Goal: Task Accomplishment & Management: Use online tool/utility

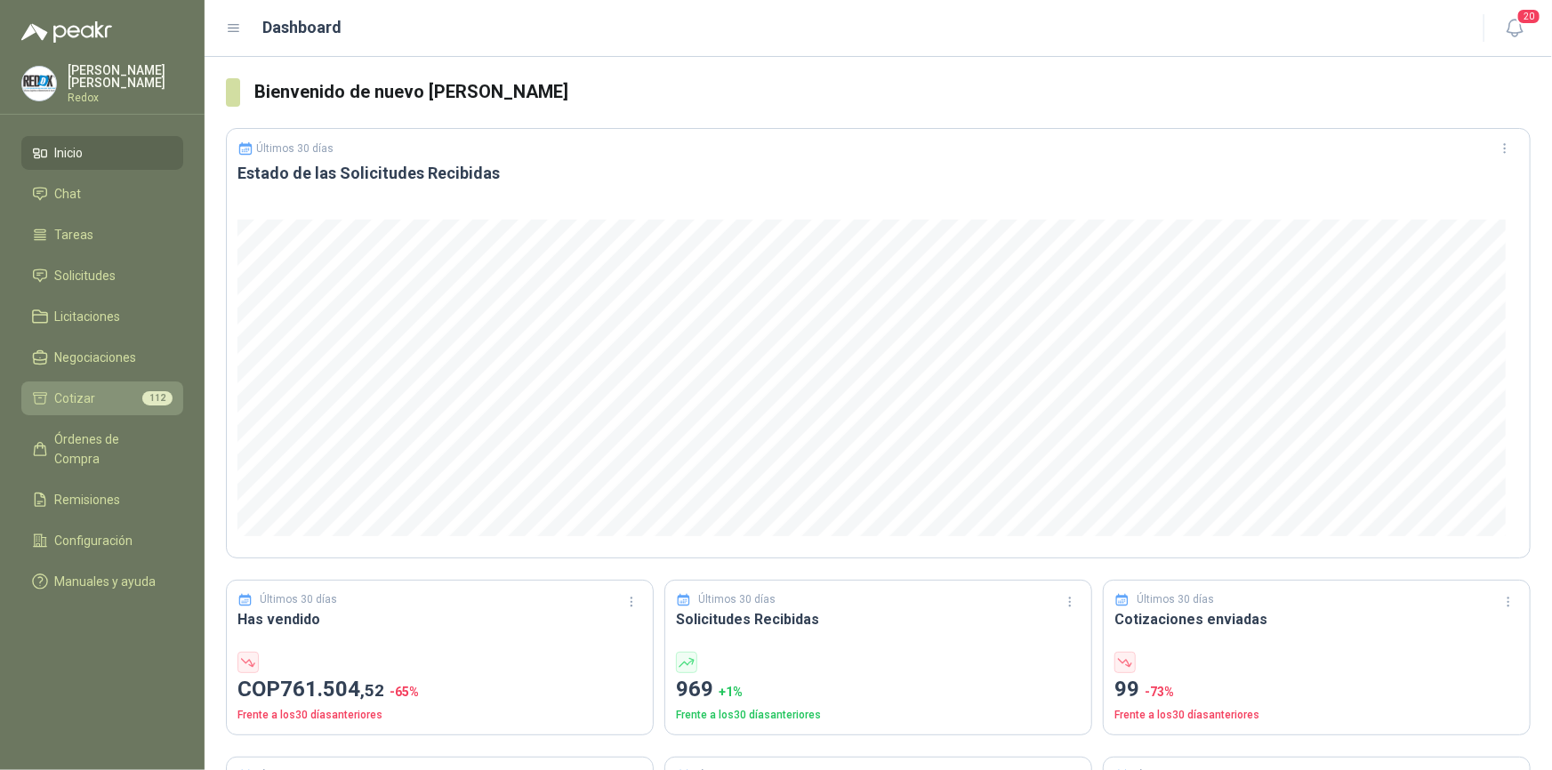
click at [68, 396] on span "Cotizar" at bounding box center [75, 399] width 41 height 20
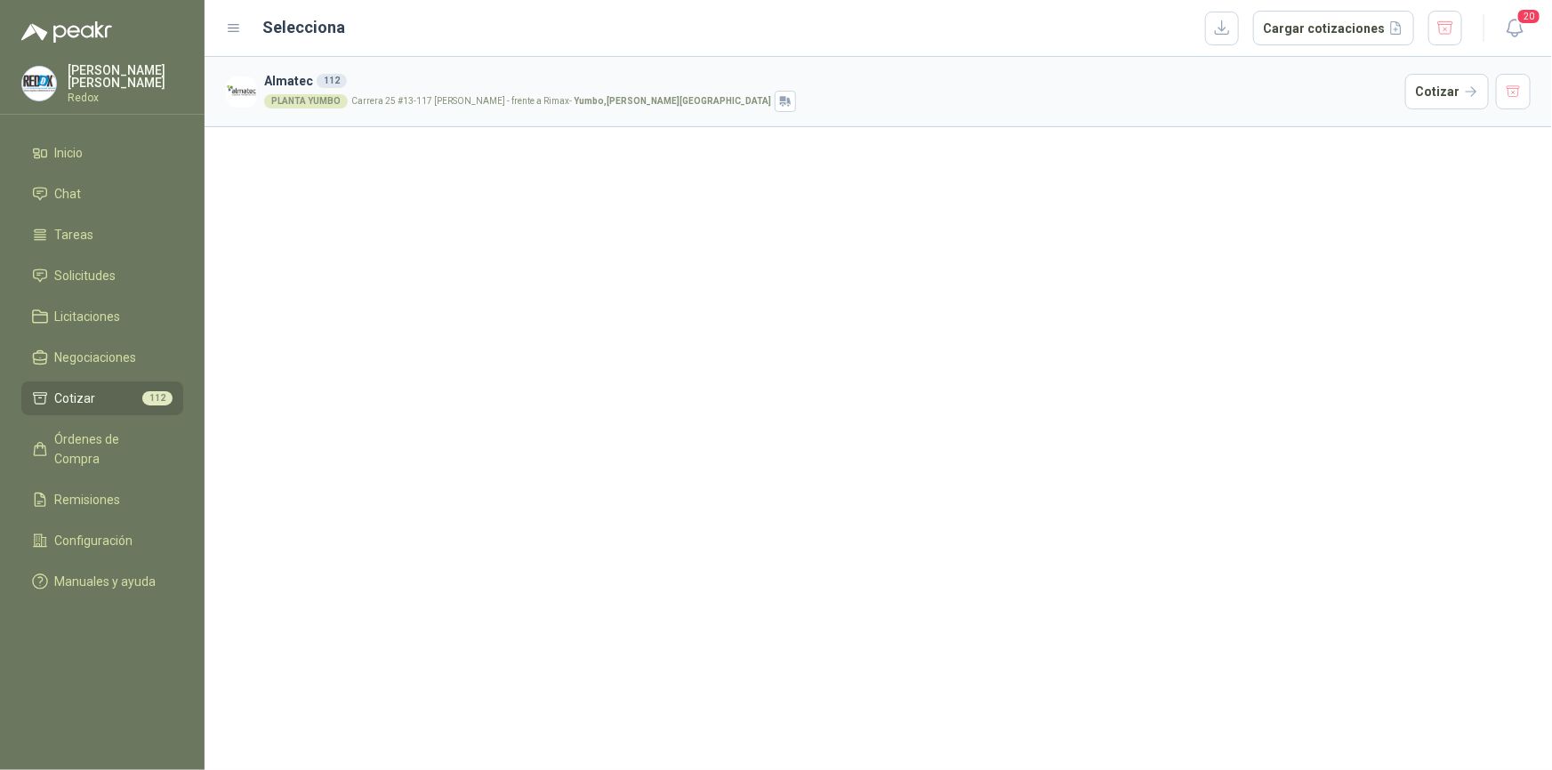
click at [108, 402] on li "Cotizar 112" at bounding box center [102, 399] width 140 height 20
click at [1332, 21] on button "Cargar cotizaciones" at bounding box center [1333, 29] width 161 height 36
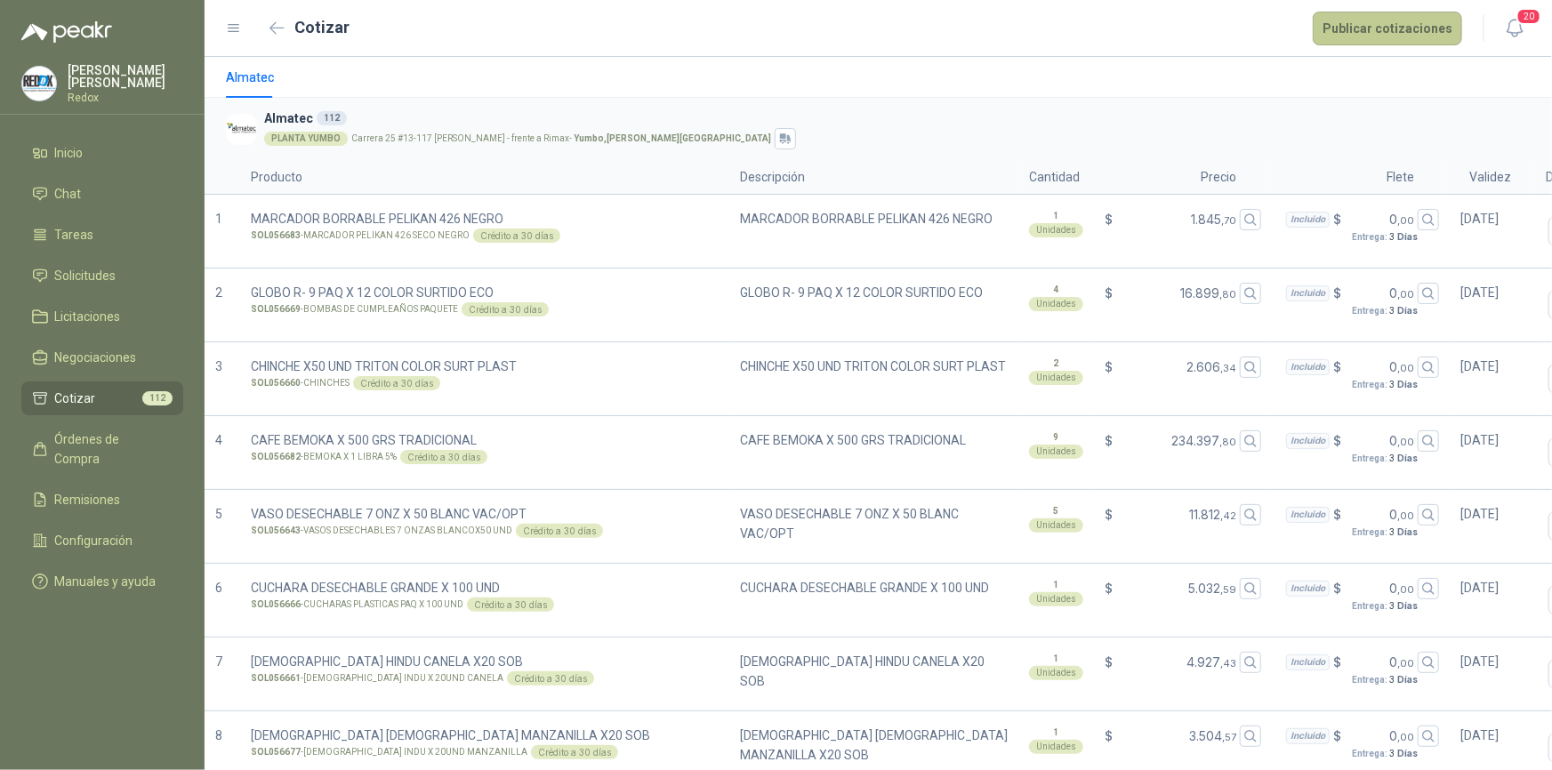
click at [1378, 28] on button "Publicar cotizaciones" at bounding box center [1386, 29] width 149 height 34
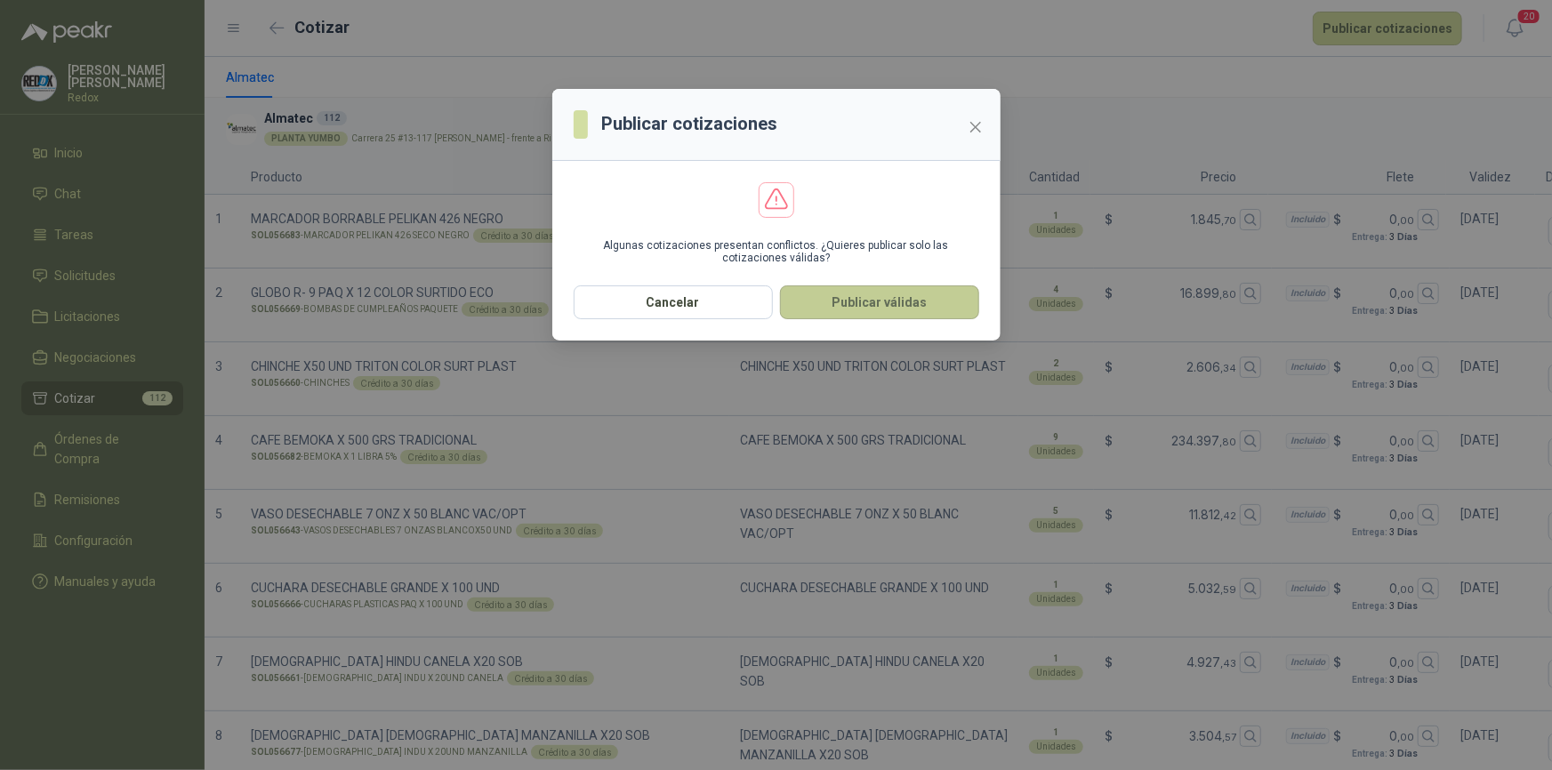
click at [874, 306] on button "Publicar válidas" at bounding box center [879, 302] width 199 height 34
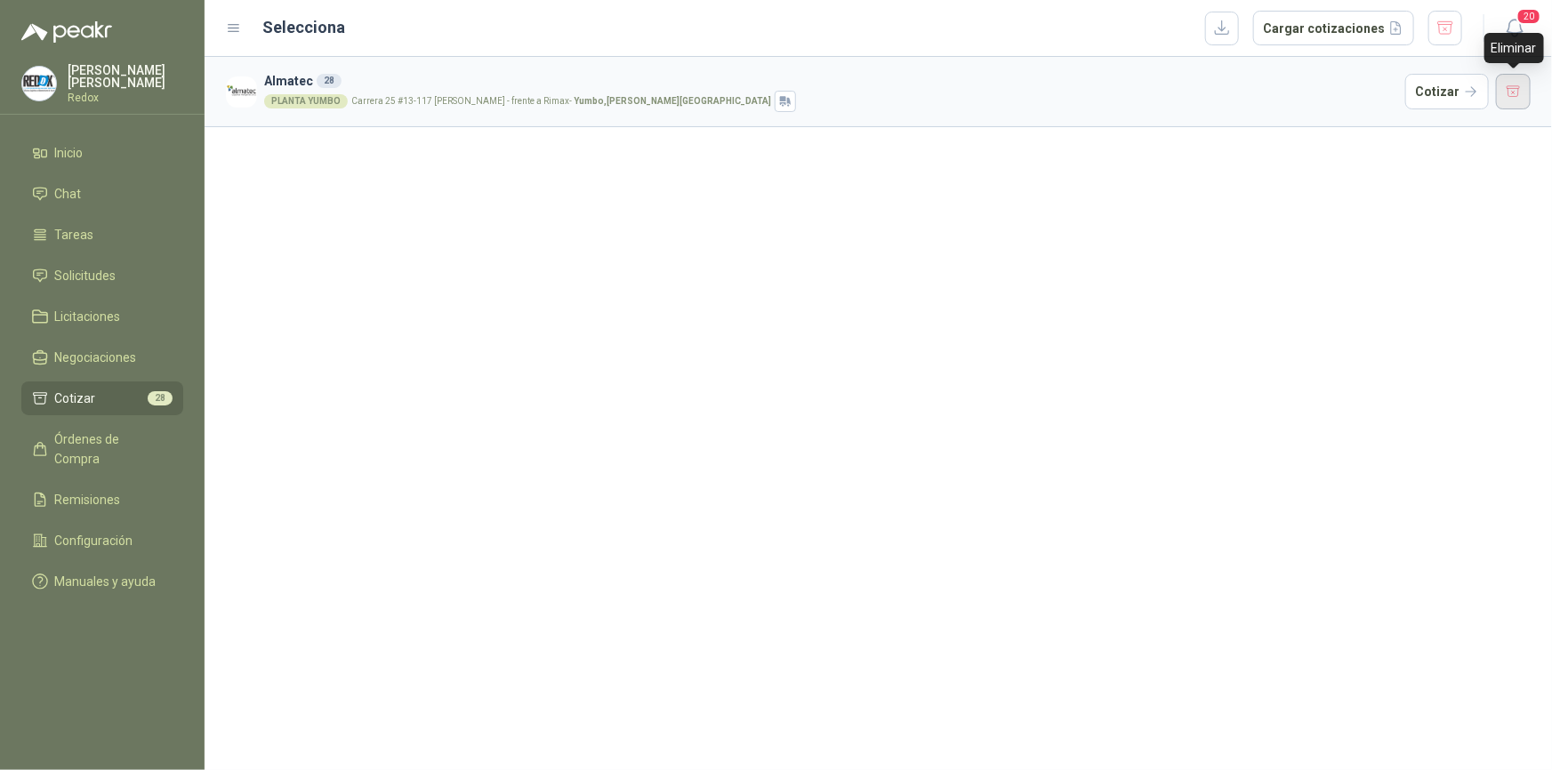
click at [1511, 93] on button "button" at bounding box center [1514, 92] width 36 height 36
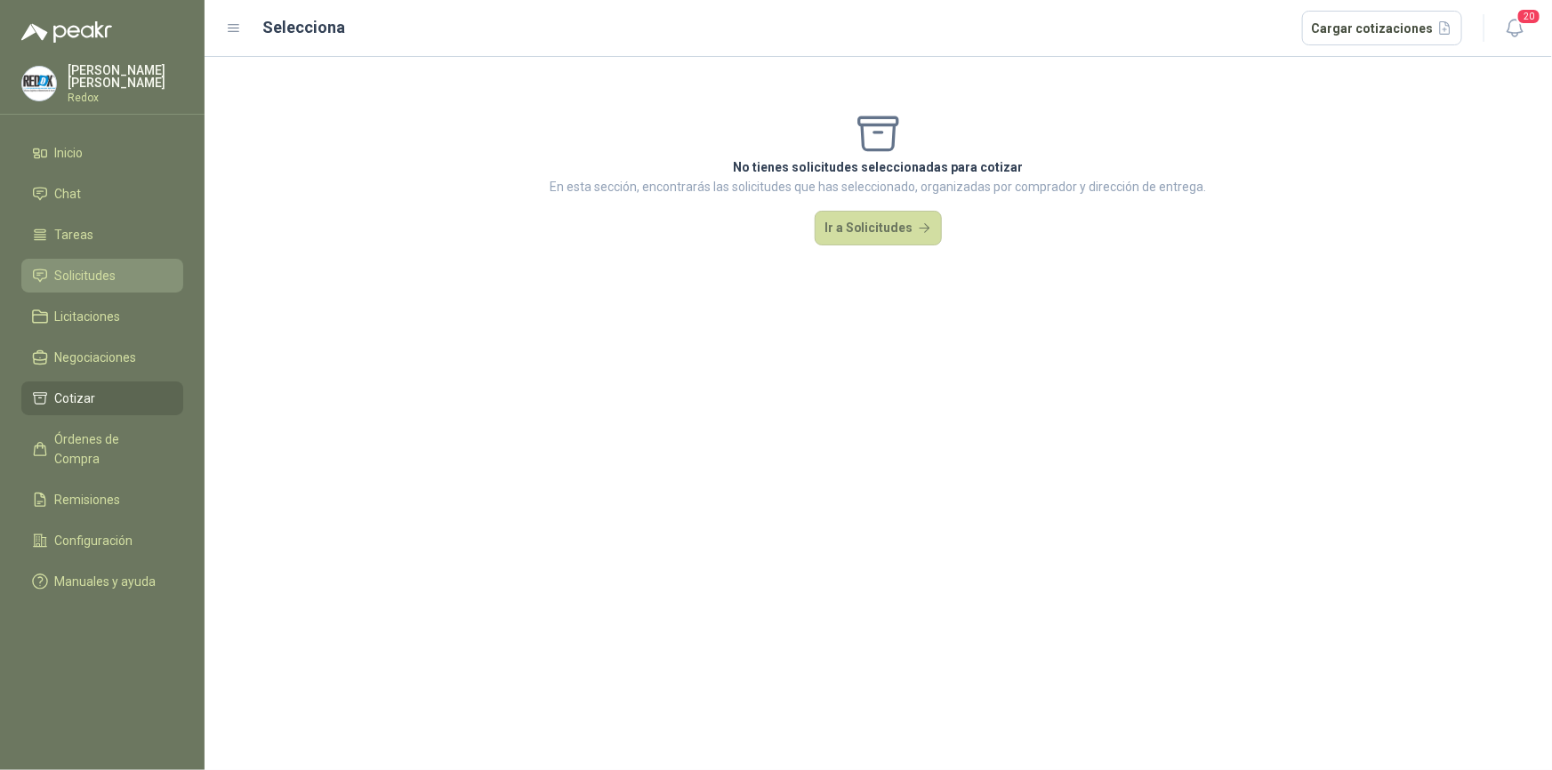
click at [83, 276] on span "Solicitudes" at bounding box center [85, 276] width 61 height 20
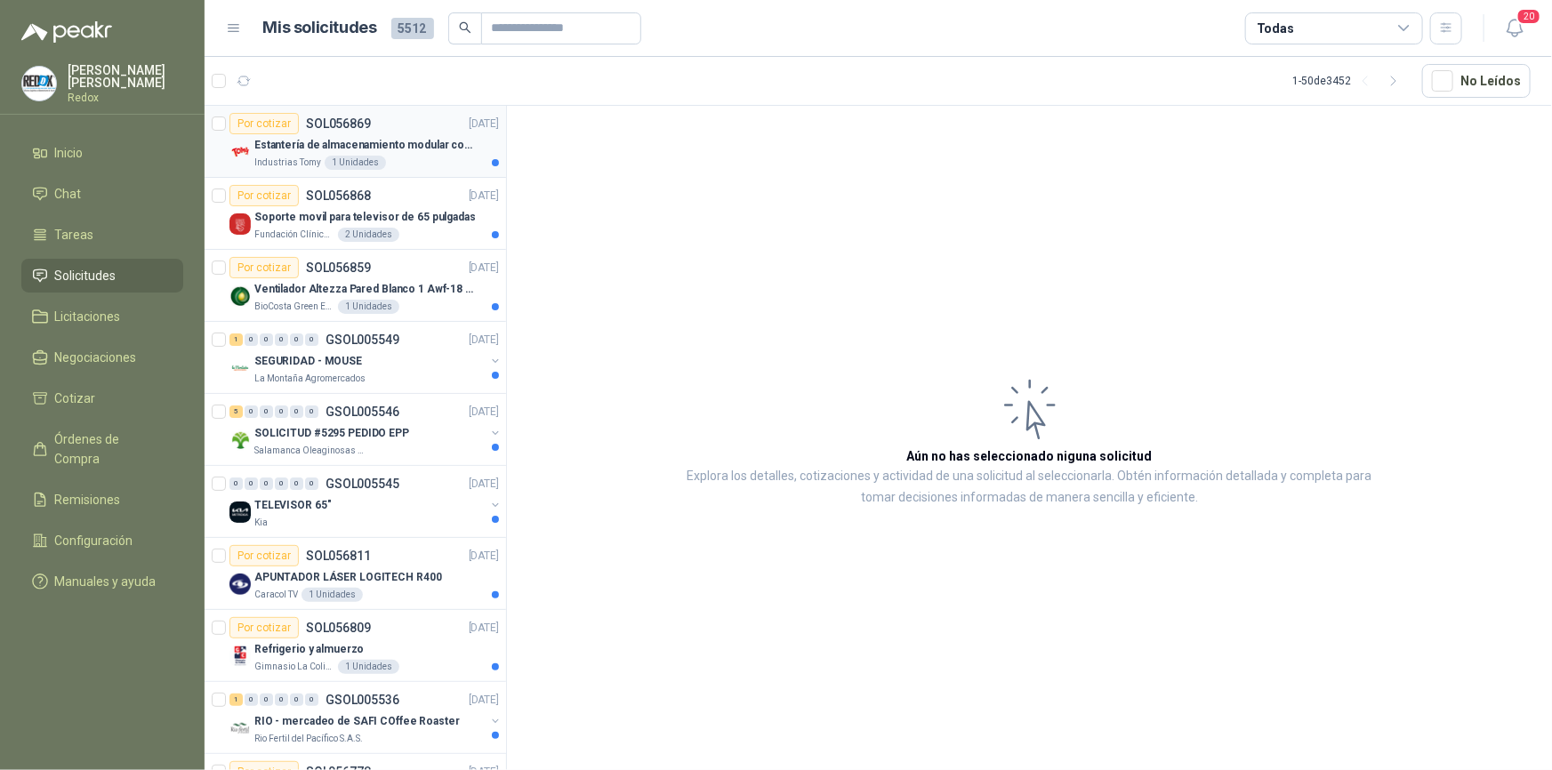
click at [349, 143] on p "Estantería de almacenamiento modular con organizadores abiertos" at bounding box center [364, 145] width 221 height 17
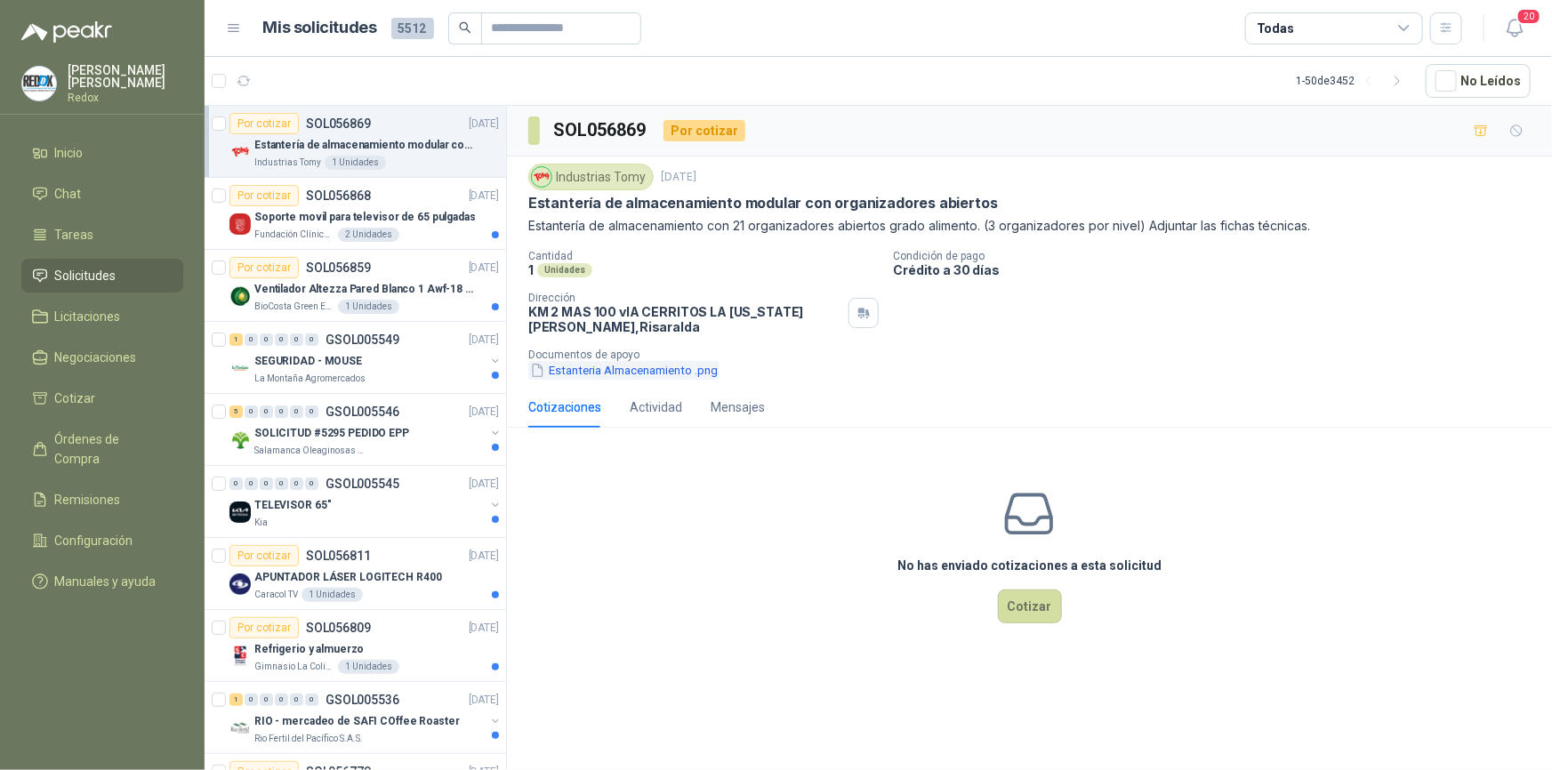
click at [677, 374] on button "Estanteria Almacenamiento .png" at bounding box center [623, 370] width 191 height 19
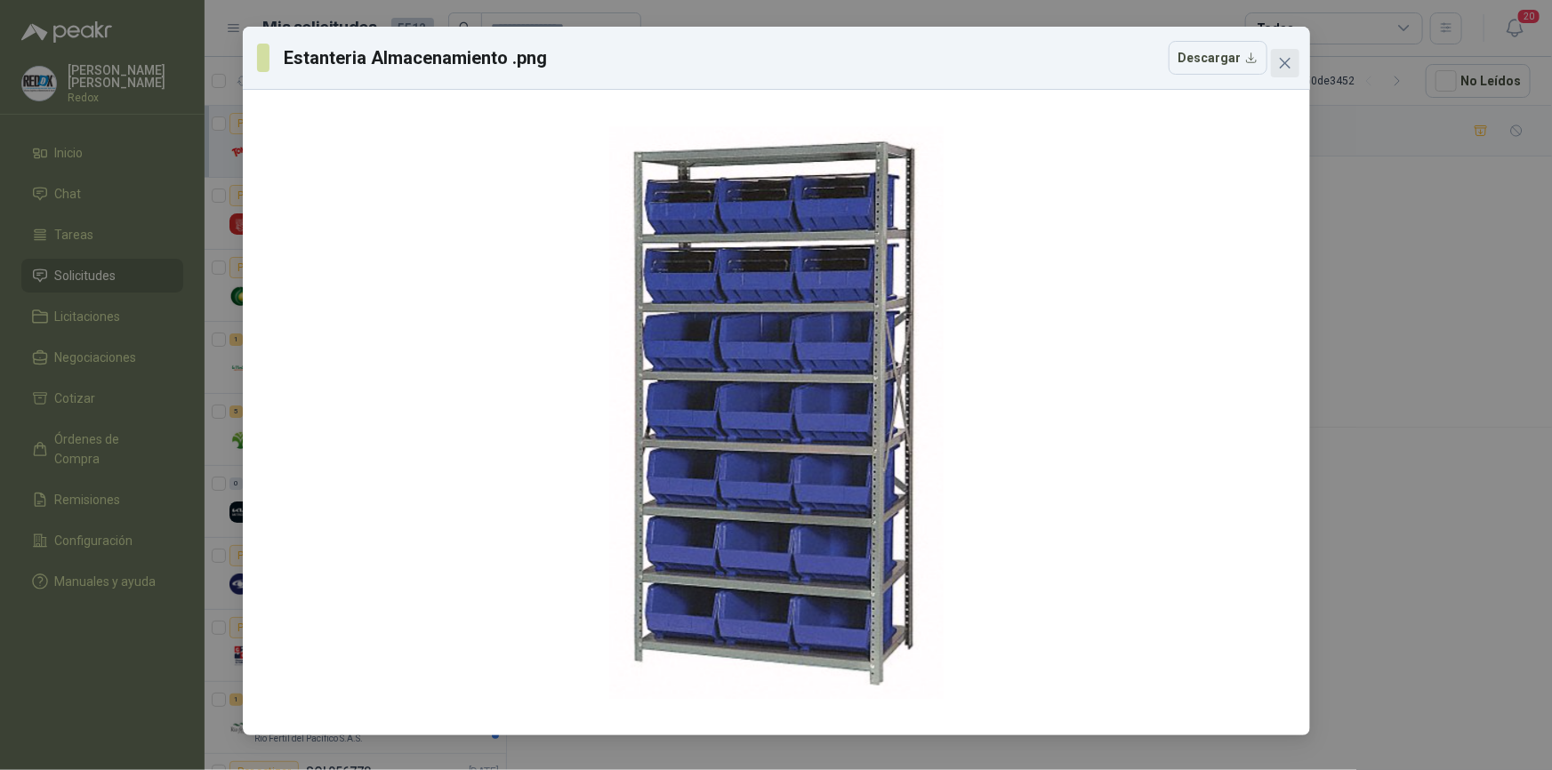
click at [1280, 71] on button "Close" at bounding box center [1285, 63] width 28 height 28
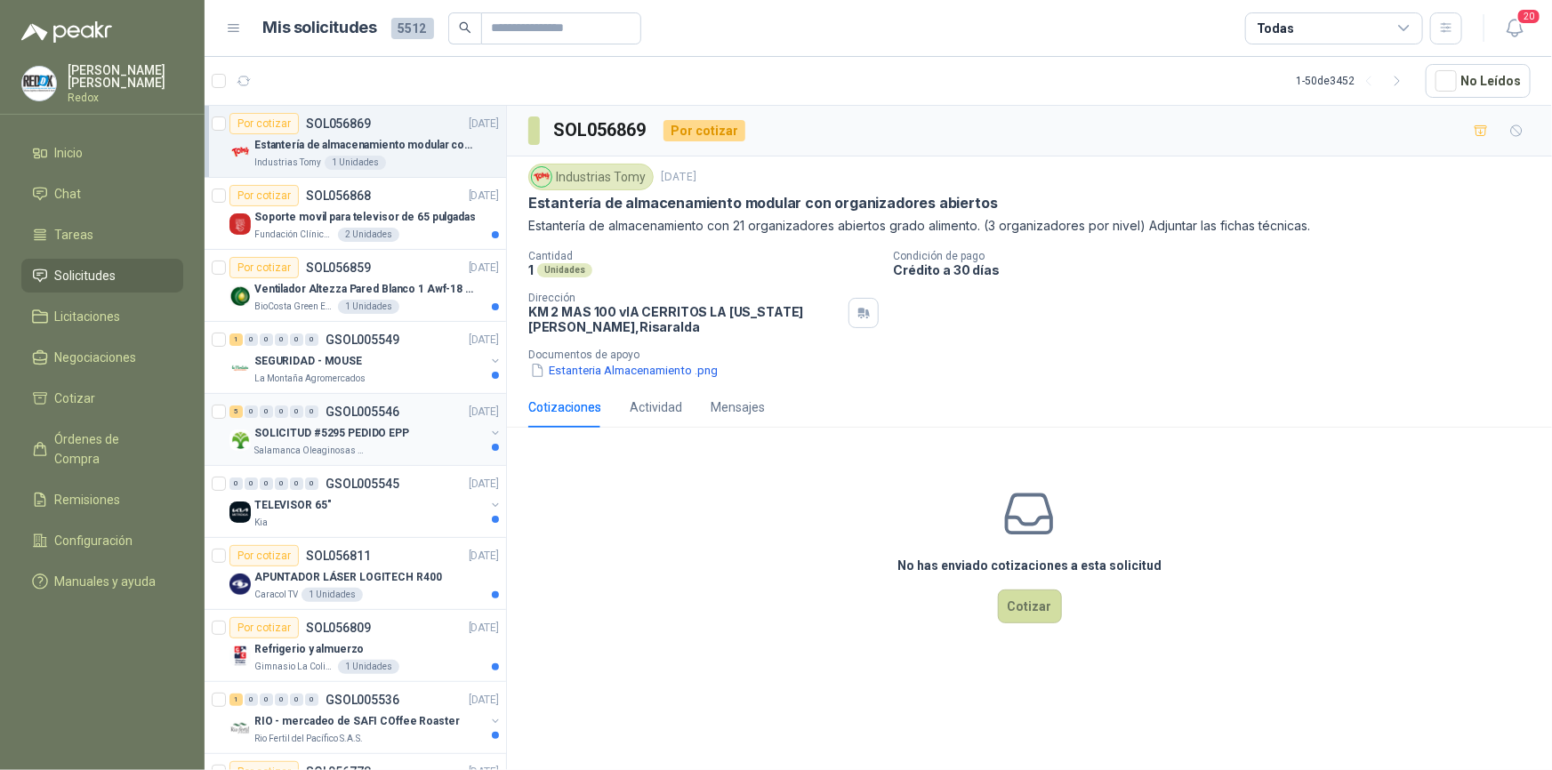
click at [372, 430] on p "SOLICITUD #5295 PEDIDO EPP" at bounding box center [331, 433] width 155 height 17
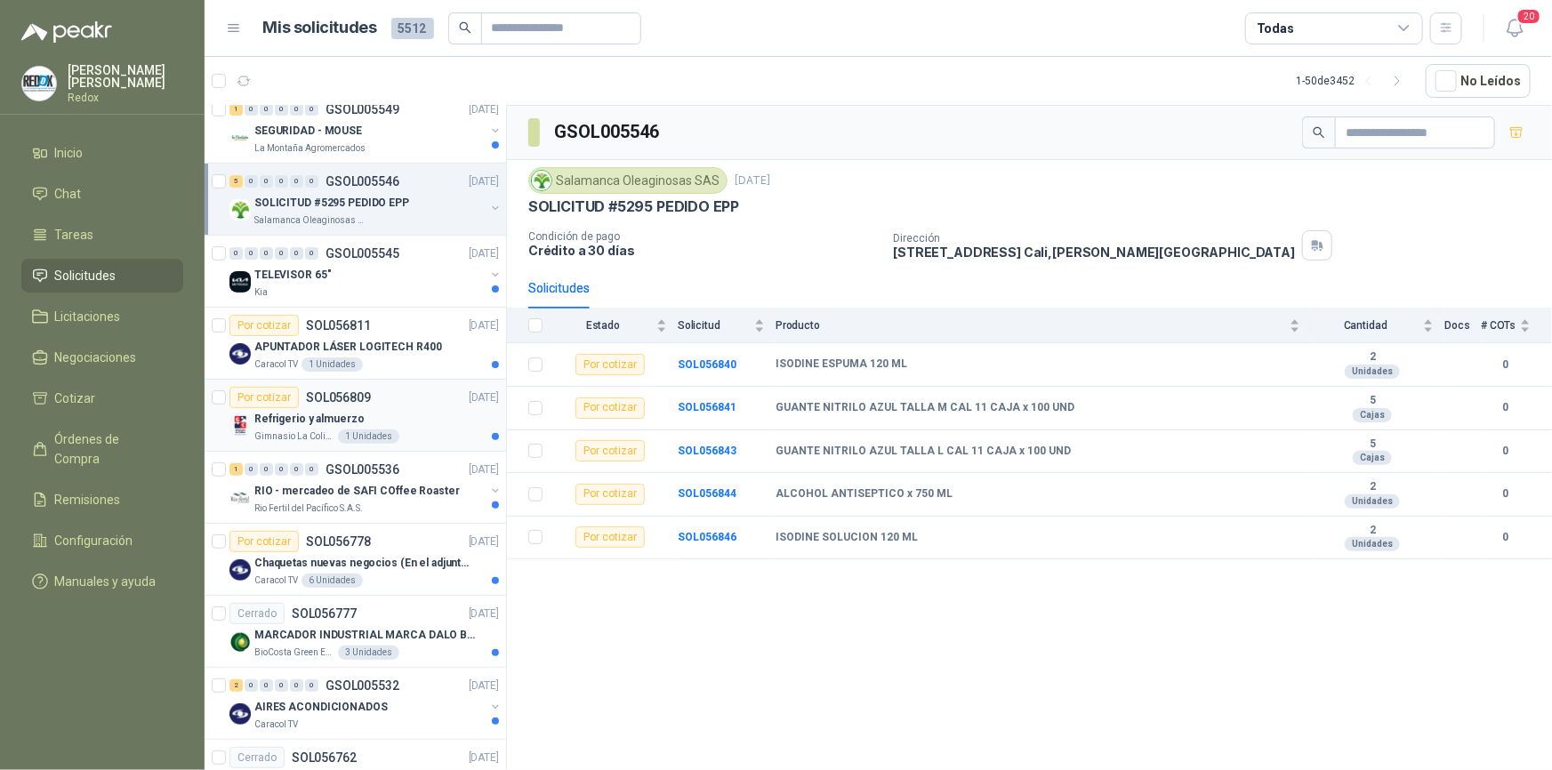
scroll to position [242, 0]
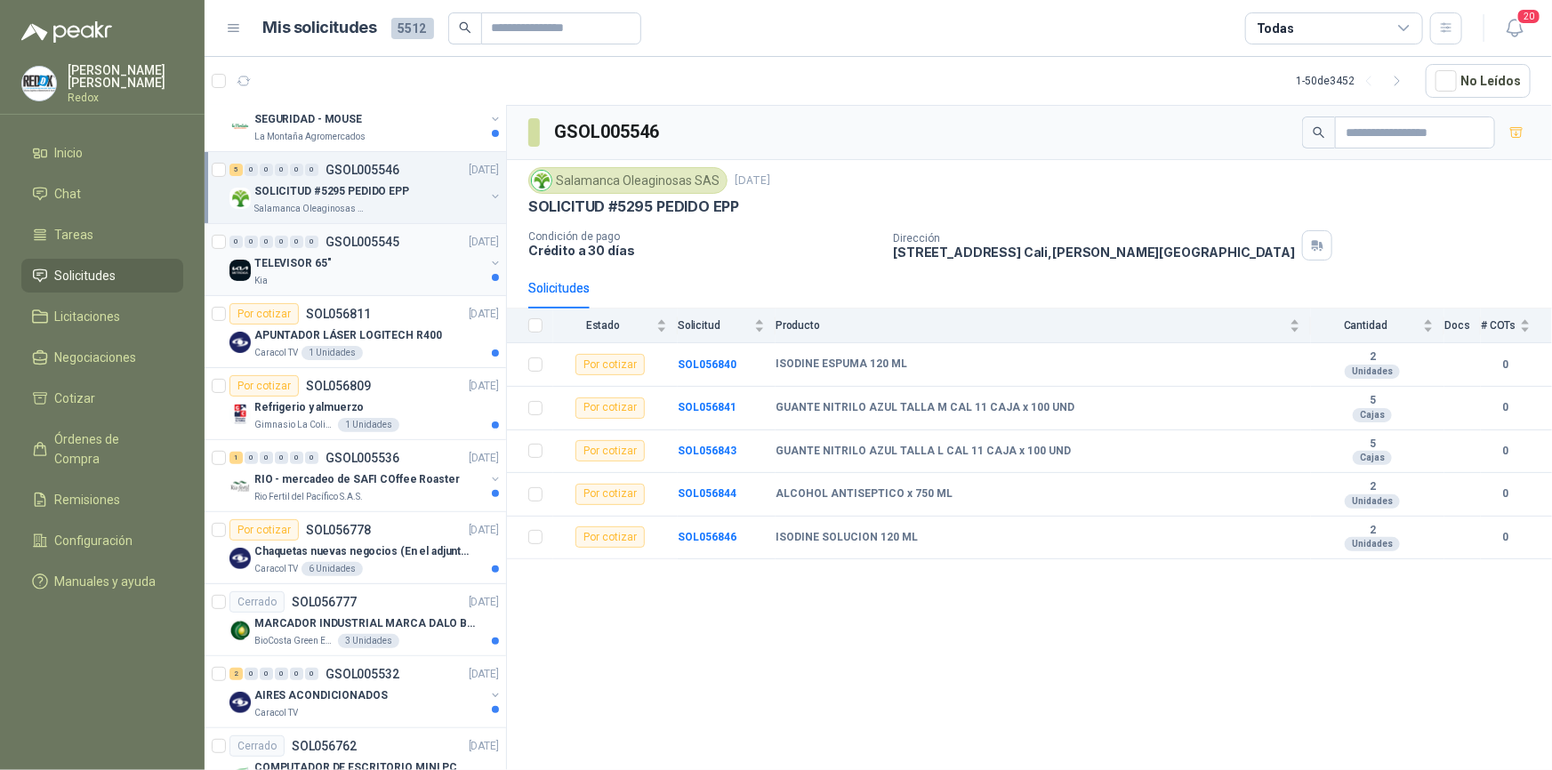
click at [319, 276] on div "Kia" at bounding box center [369, 281] width 230 height 14
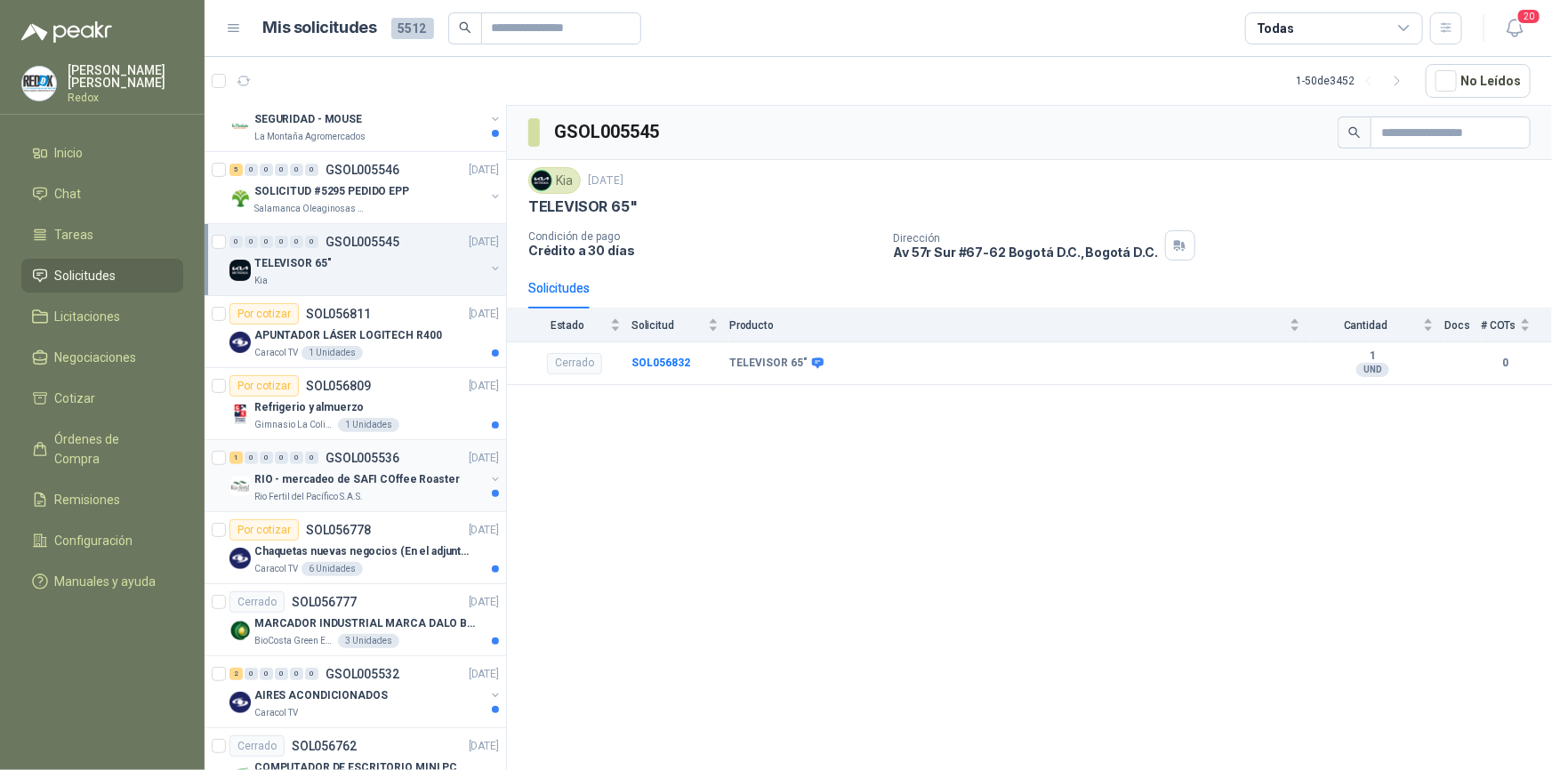
click at [385, 477] on p "RIO - mercadeo de SAFI COffee Roaster" at bounding box center [356, 479] width 205 height 17
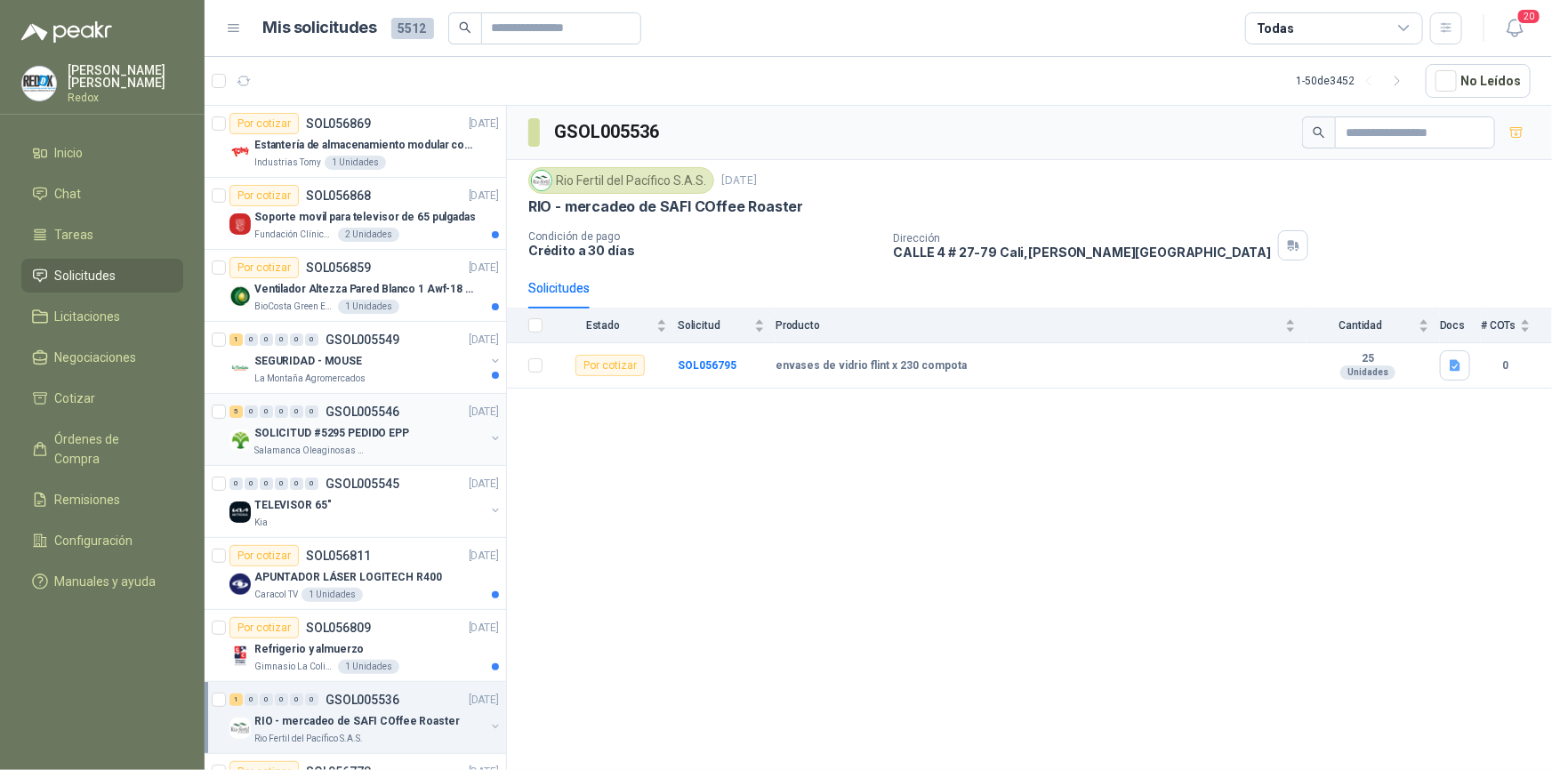
click at [373, 437] on p "SOLICITUD #5295 PEDIDO EPP" at bounding box center [331, 433] width 155 height 17
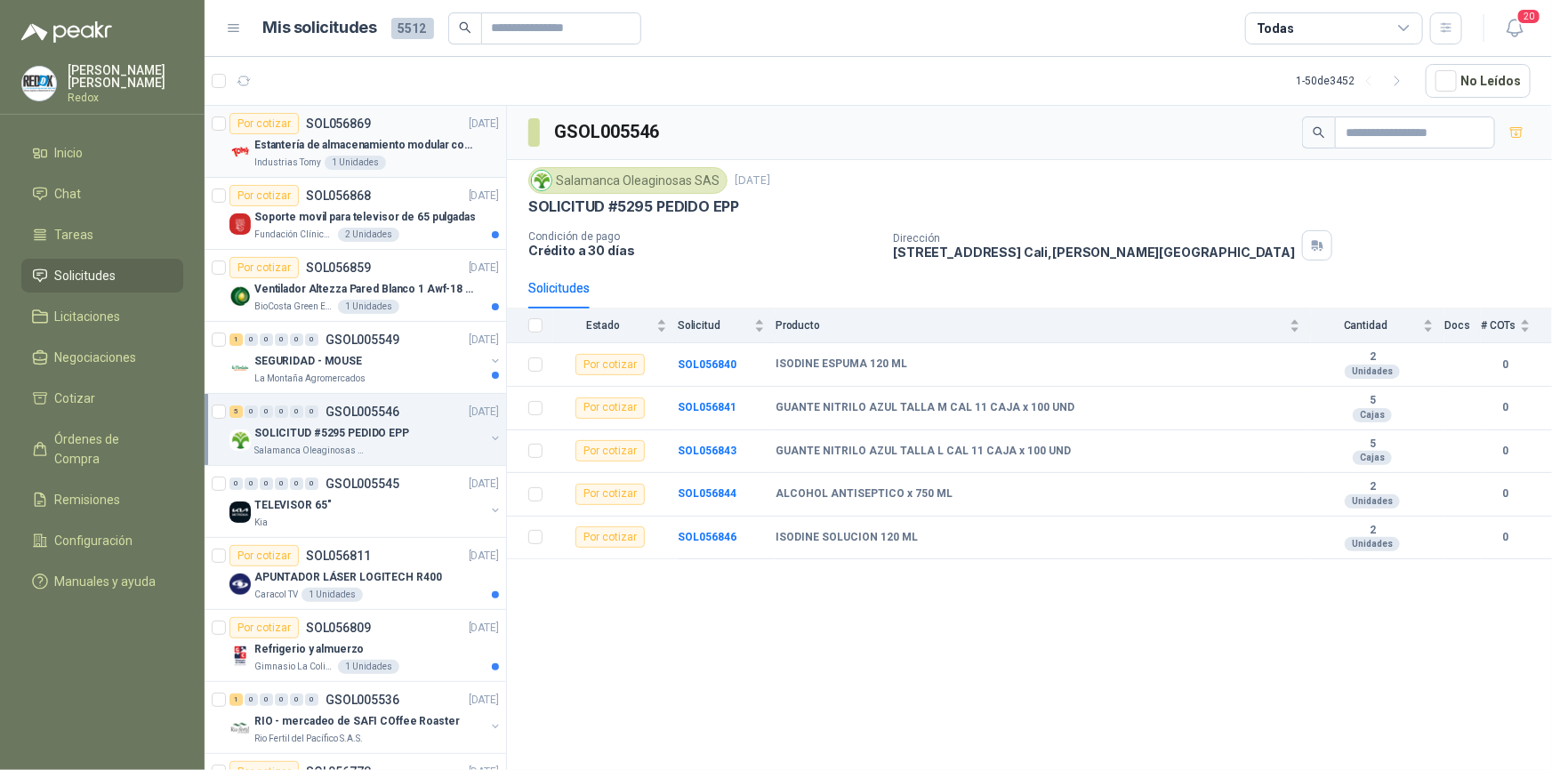
click at [329, 143] on p "Estantería de almacenamiento modular con organizadores abiertos" at bounding box center [364, 145] width 221 height 17
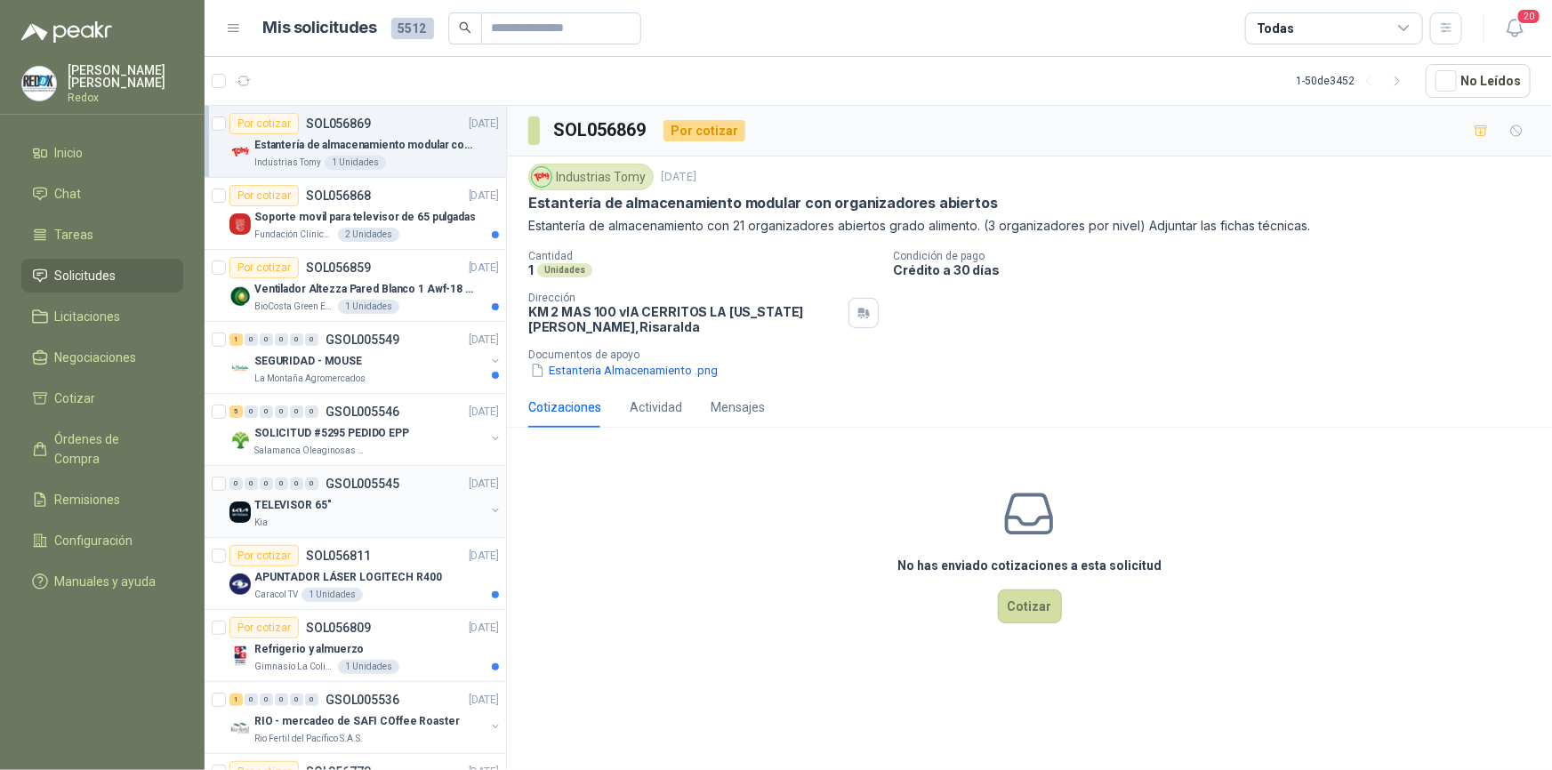
click at [282, 507] on p "TELEVISOR 65"" at bounding box center [292, 505] width 76 height 17
